Goal: Task Accomplishment & Management: Complete application form

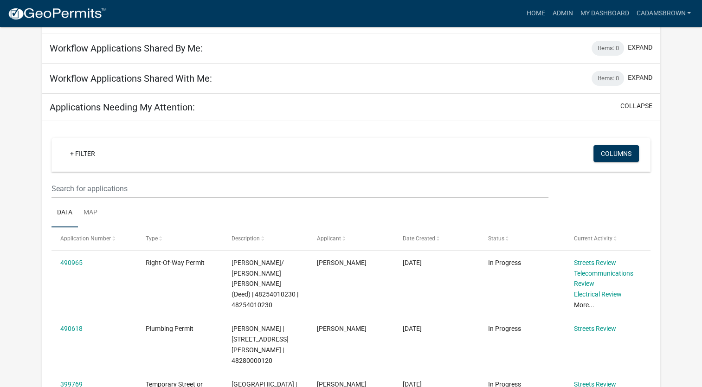
scroll to position [71, 0]
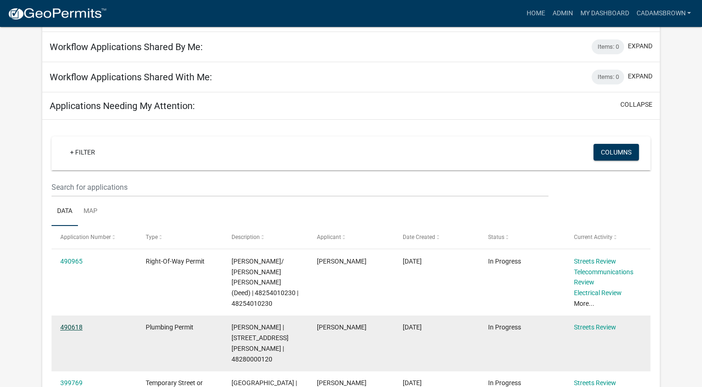
click at [73, 329] on link "490618" at bounding box center [71, 326] width 22 height 7
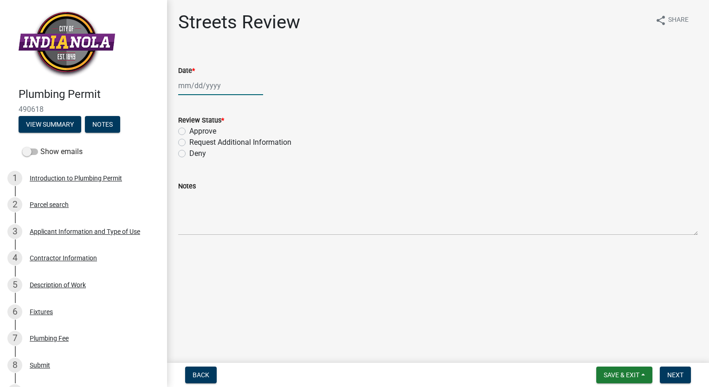
click at [204, 86] on div at bounding box center [220, 85] width 85 height 19
select select "10"
select select "2025"
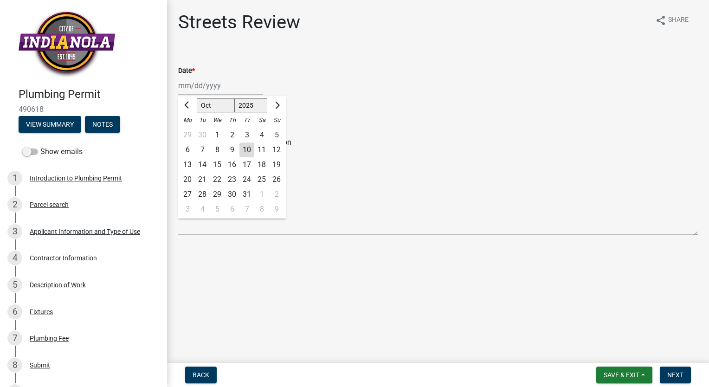
click at [251, 150] on div "10" at bounding box center [246, 149] width 15 height 15
type input "[DATE]"
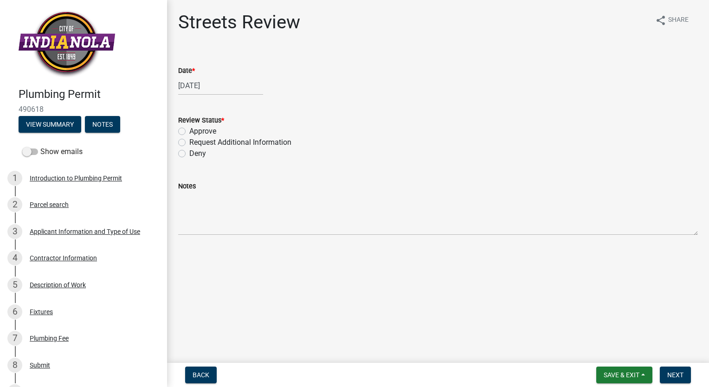
click at [189, 132] on label "Approve" at bounding box center [202, 131] width 27 height 11
click at [189, 132] on input "Approve" at bounding box center [192, 129] width 6 height 6
radio input "true"
click at [677, 376] on span "Next" at bounding box center [675, 374] width 16 height 7
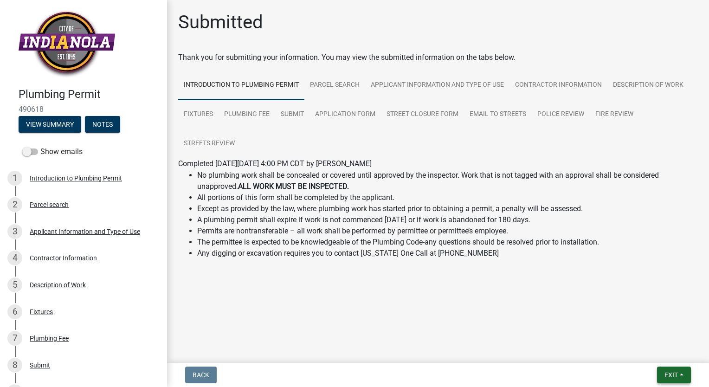
click at [669, 374] on span "Exit" at bounding box center [670, 374] width 13 height 7
click at [652, 354] on button "Save & Exit" at bounding box center [654, 351] width 74 height 22
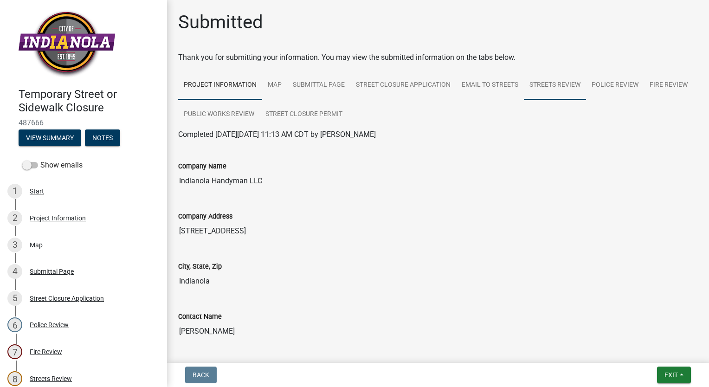
click at [560, 88] on link "Streets Review" at bounding box center [555, 86] width 62 height 30
